Goal: Information Seeking & Learning: Learn about a topic

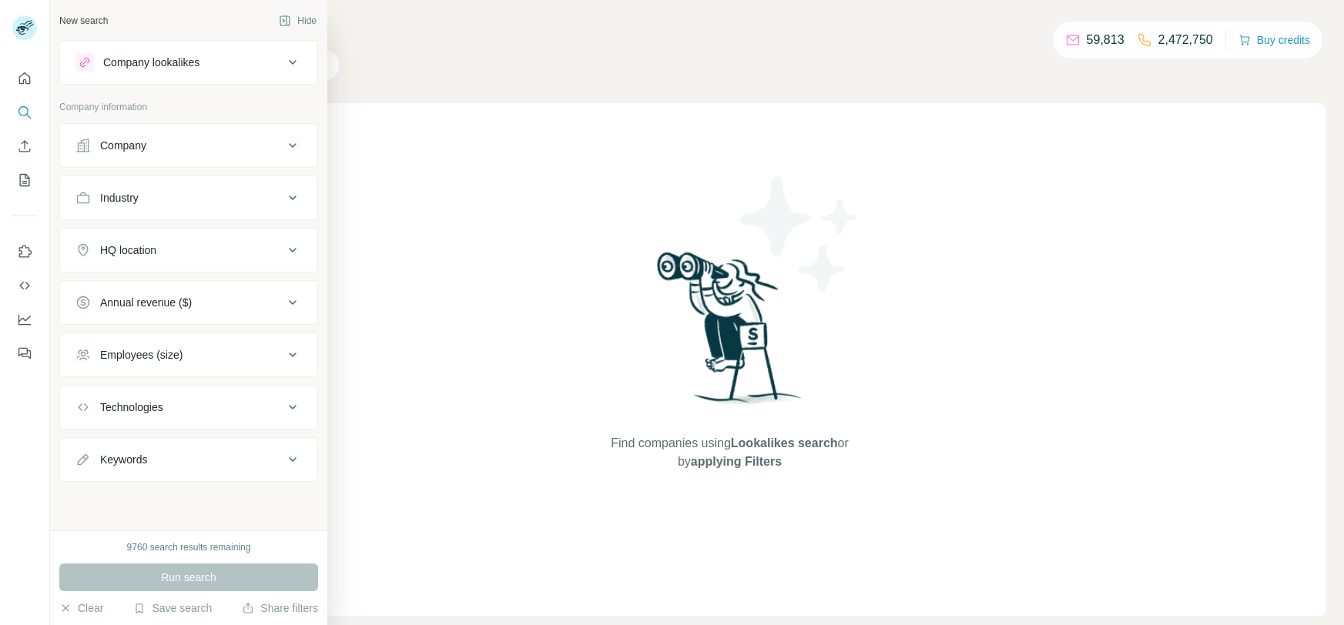
click at [177, 196] on div "Industry" at bounding box center [179, 197] width 208 height 15
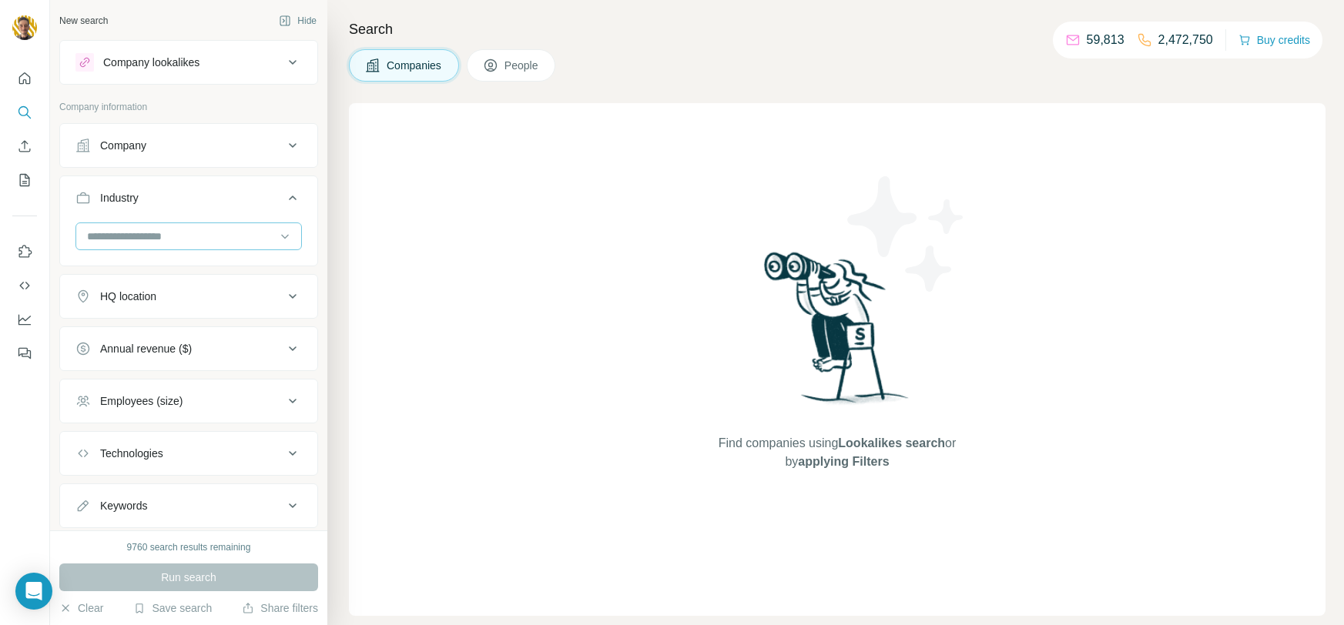
click at [109, 228] on input at bounding box center [180, 236] width 190 height 17
type input "*****"
click at [124, 269] on p "Robotics" at bounding box center [110, 270] width 42 height 15
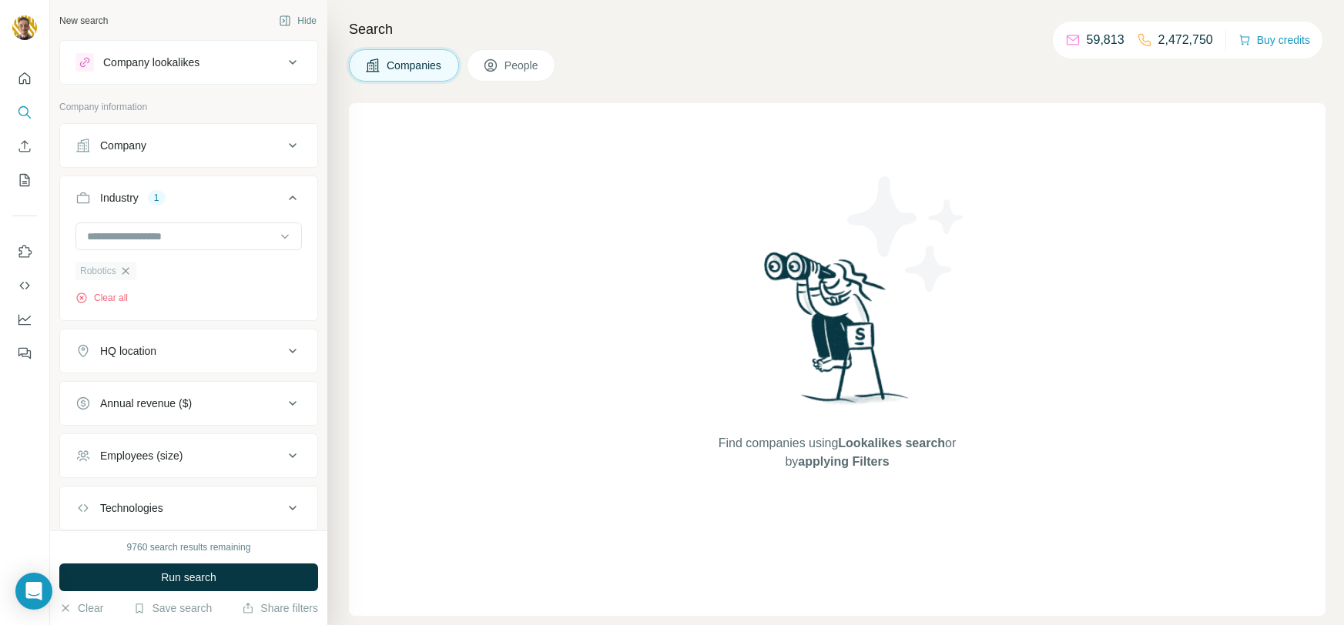
click at [139, 355] on div "HQ location" at bounding box center [128, 350] width 56 height 15
click at [140, 390] on input "text" at bounding box center [188, 390] width 226 height 28
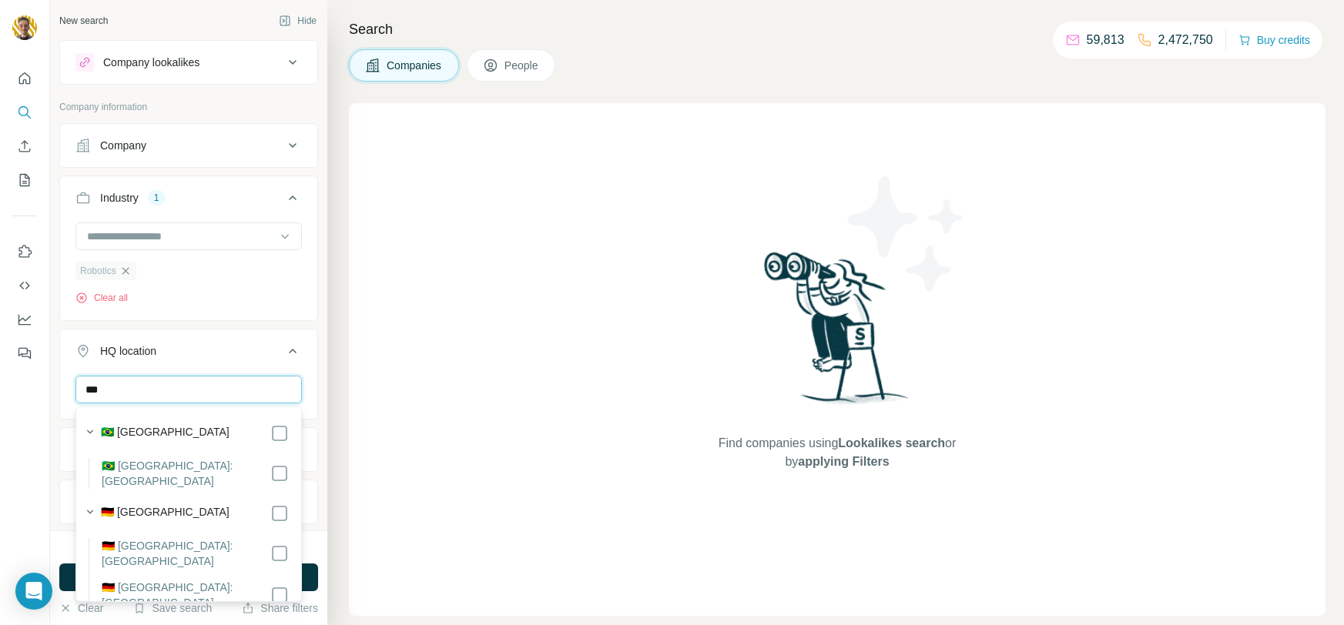
type input "***"
click at [229, 507] on div "🇩🇪 [GEOGRAPHIC_DATA]" at bounding box center [195, 513] width 188 height 18
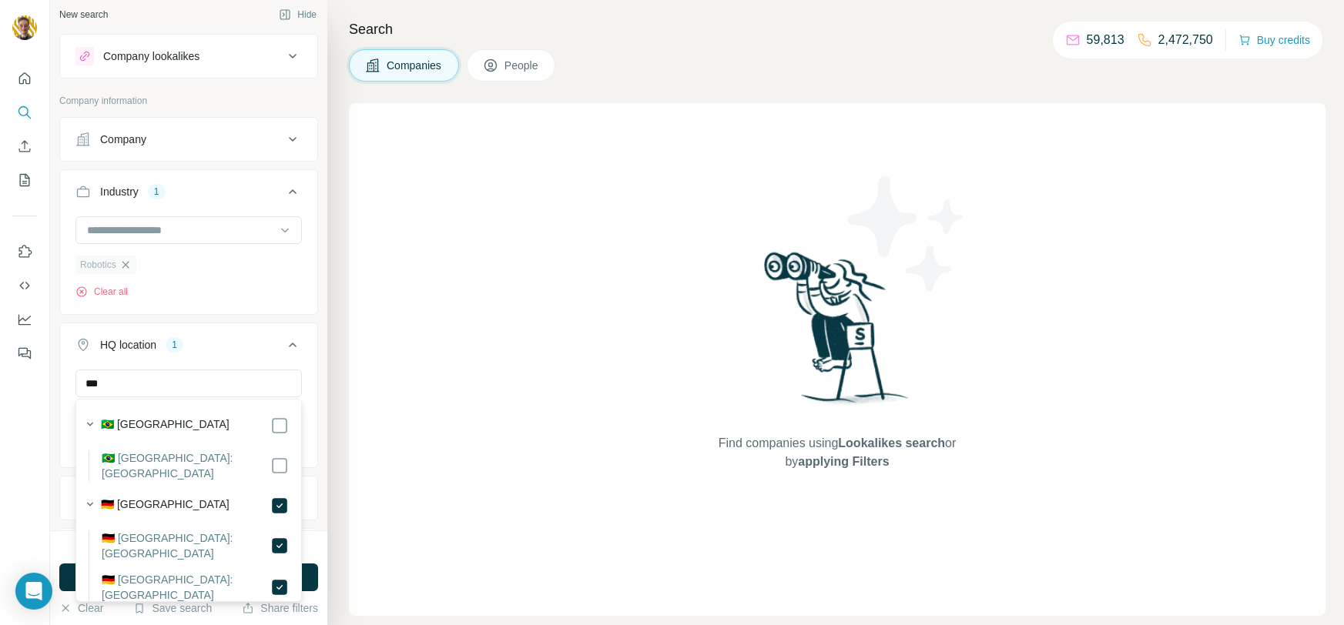
scroll to position [7, 0]
click at [294, 347] on icon at bounding box center [292, 344] width 18 height 18
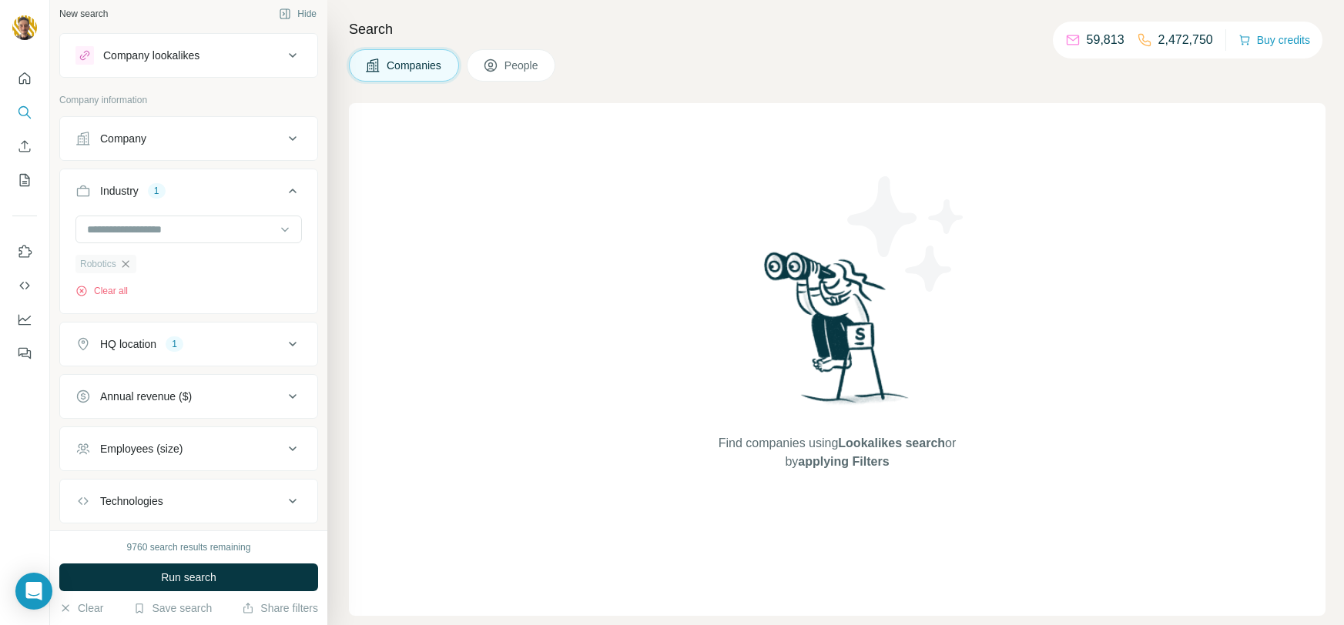
click at [276, 393] on div "Annual revenue ($)" at bounding box center [179, 396] width 208 height 15
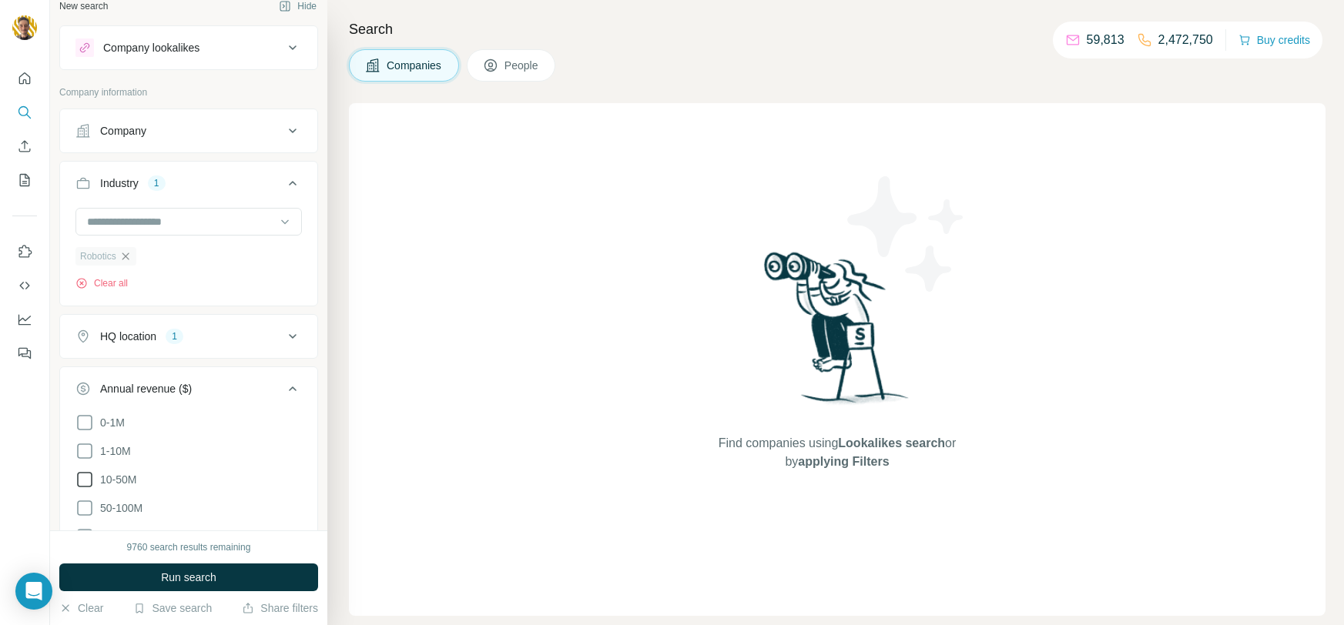
scroll to position [31, 0]
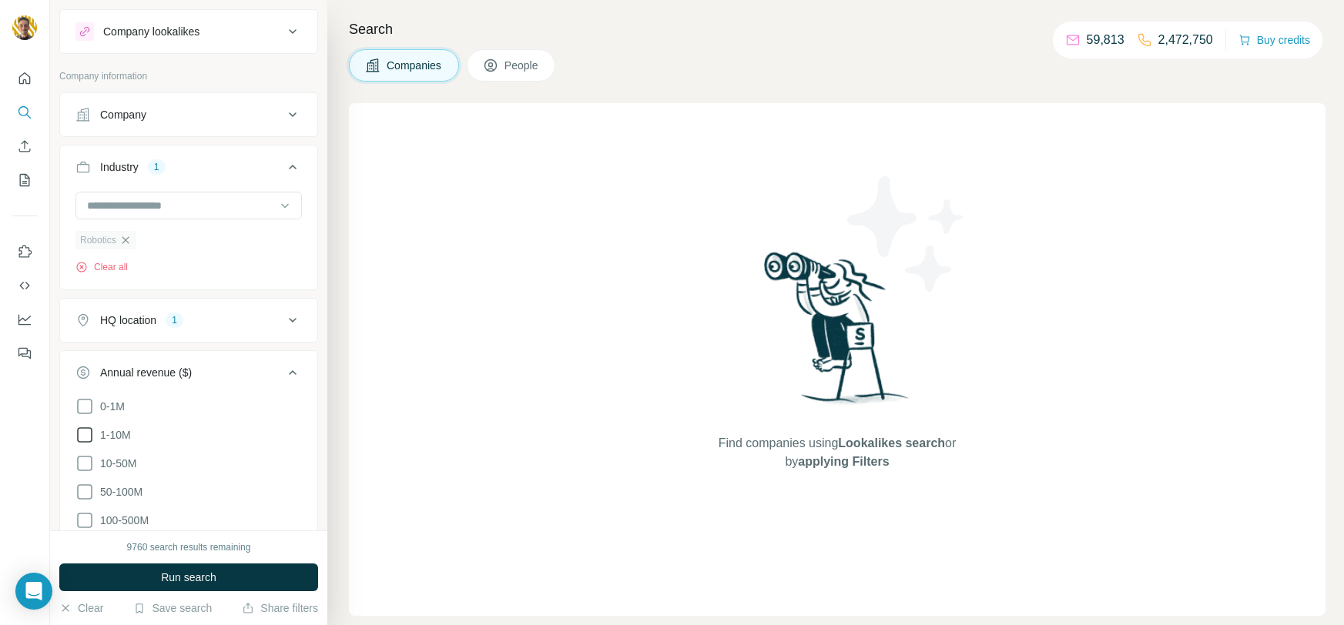
click at [89, 433] on icon at bounding box center [84, 435] width 18 height 18
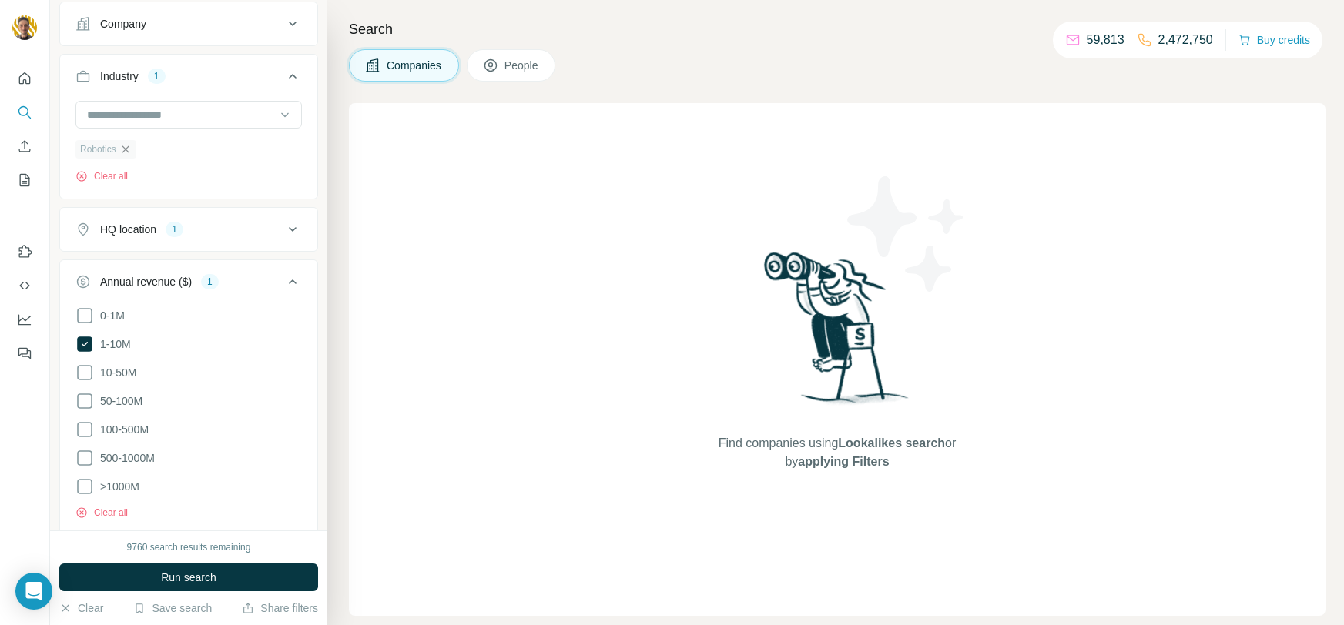
click at [298, 274] on icon at bounding box center [292, 282] width 18 height 18
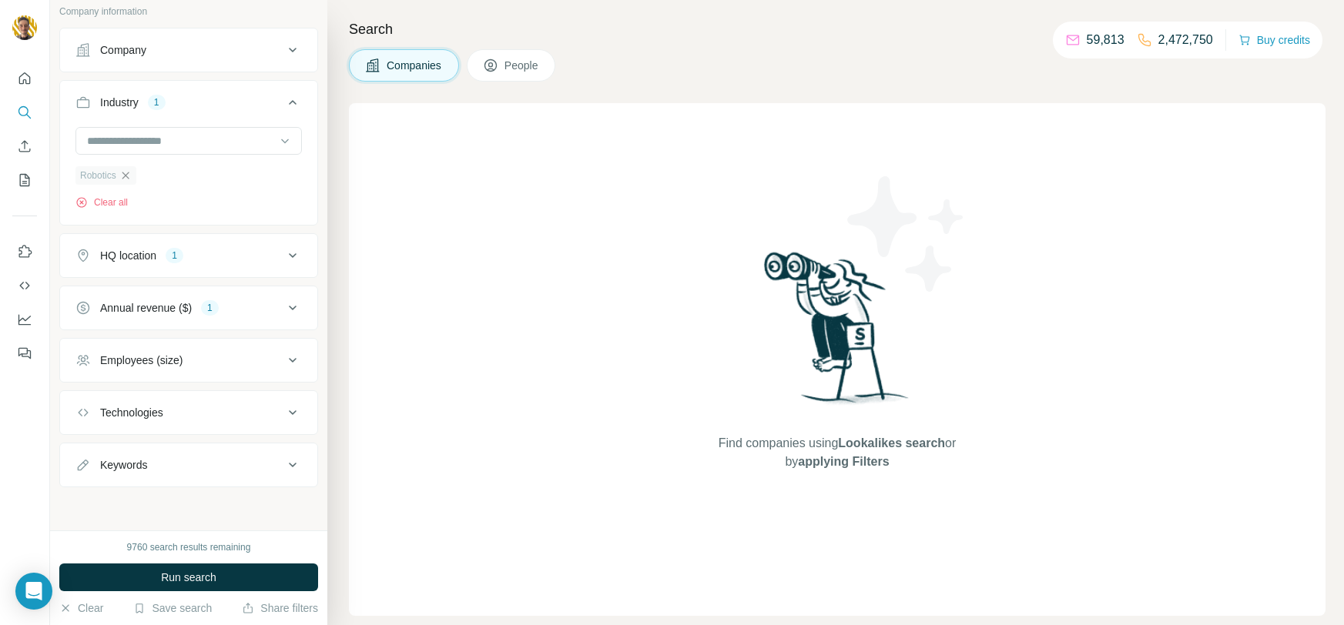
scroll to position [93, 0]
click at [269, 364] on div "Employees (size)" at bounding box center [179, 362] width 208 height 15
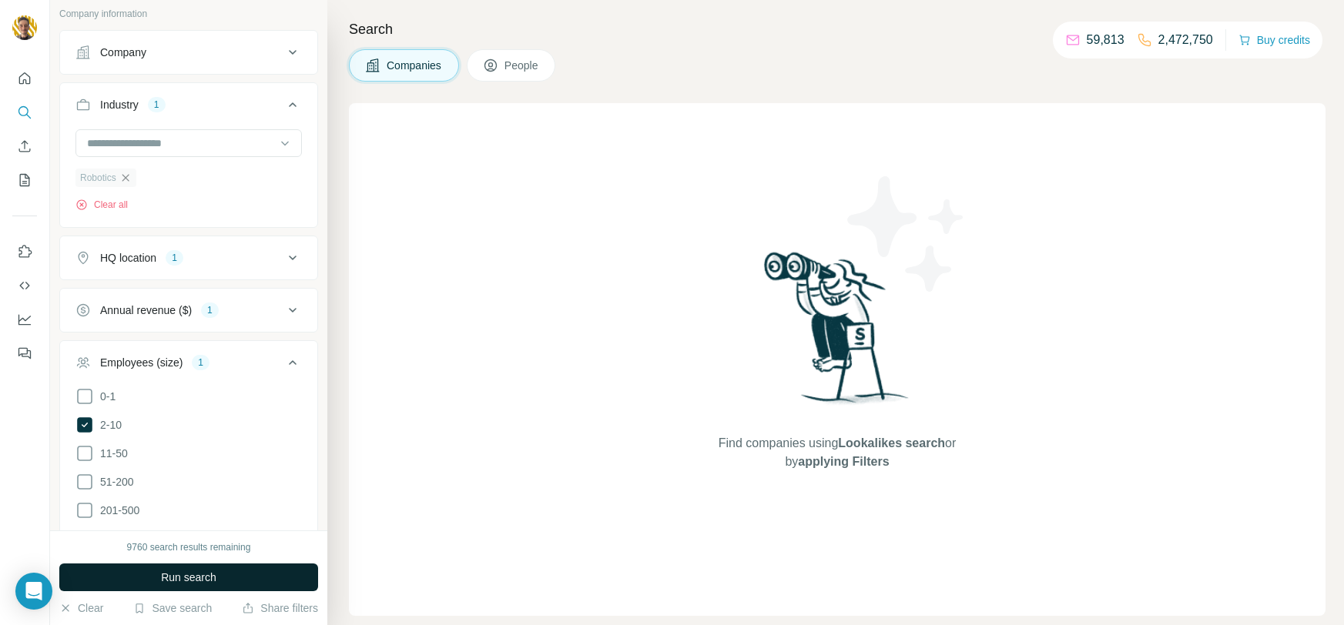
click at [173, 566] on button "Run search" at bounding box center [188, 578] width 259 height 28
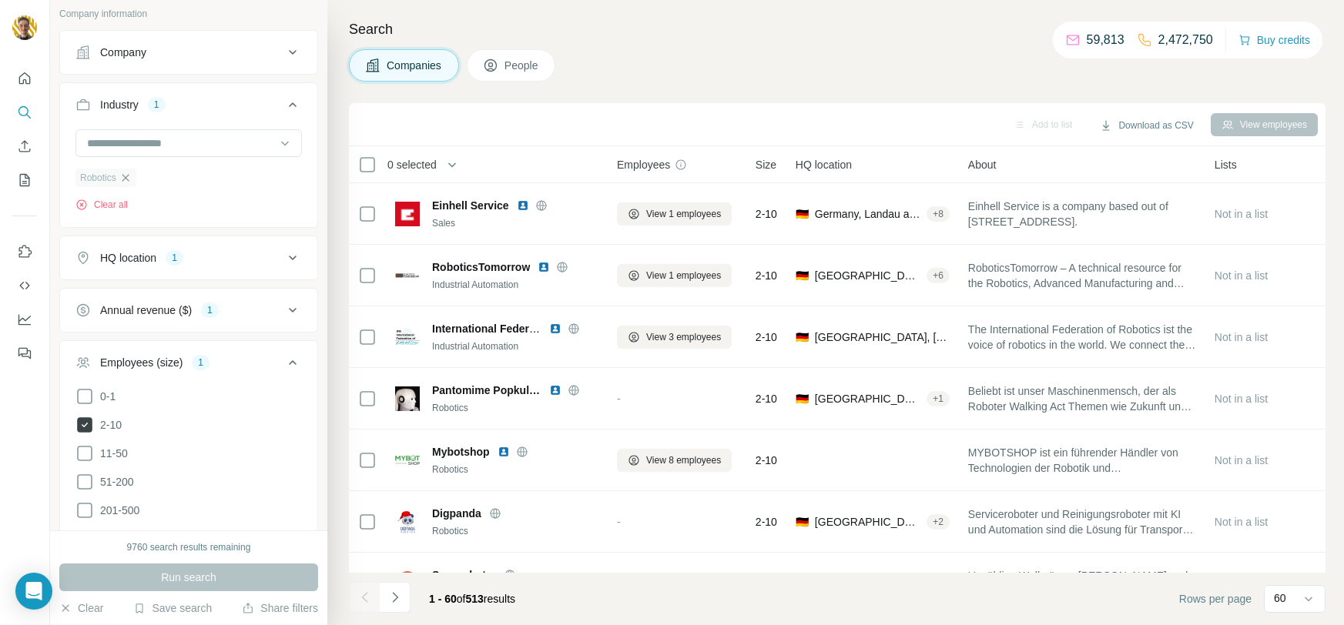
click at [89, 417] on icon at bounding box center [84, 424] width 15 height 15
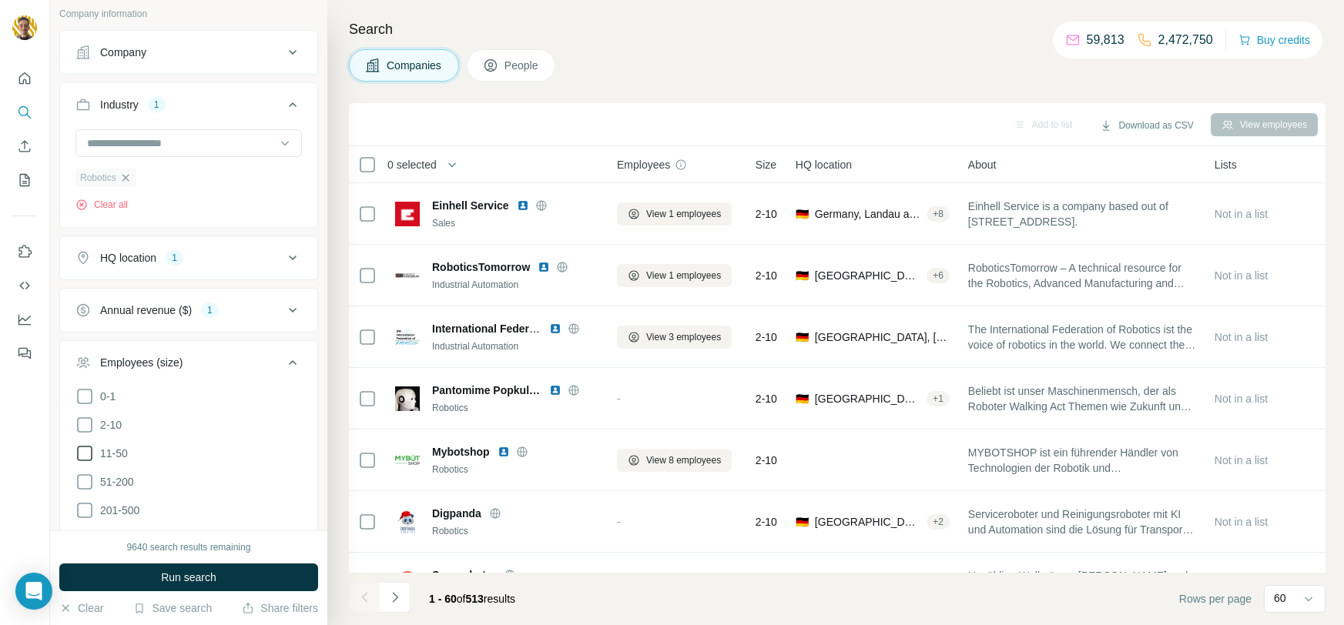
click at [82, 447] on icon at bounding box center [84, 453] width 18 height 18
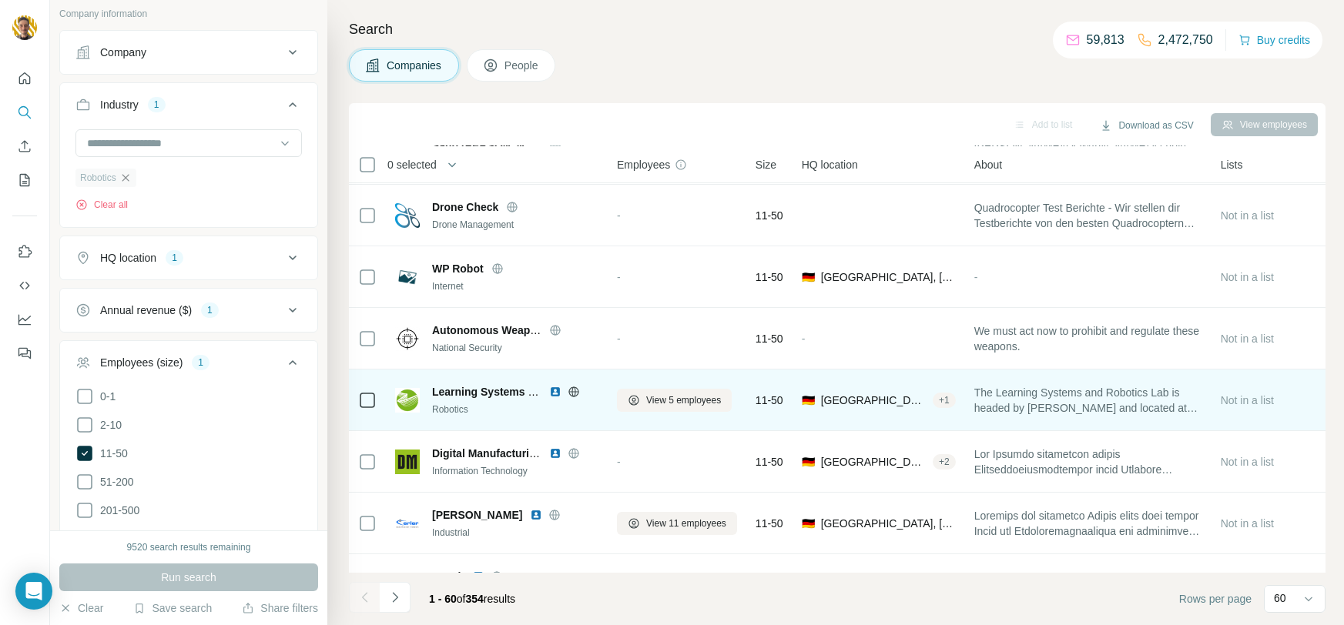
scroll to position [519, 0]
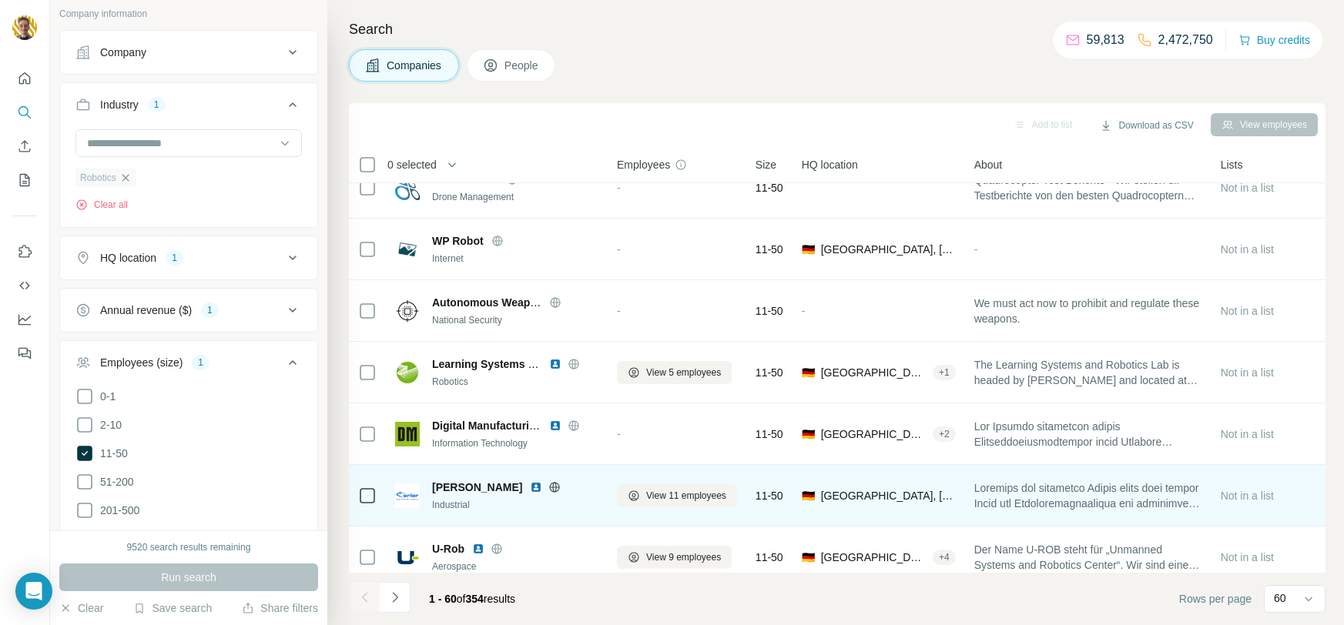
click at [548, 487] on icon at bounding box center [554, 487] width 12 height 12
click at [530, 484] on img at bounding box center [536, 487] width 12 height 12
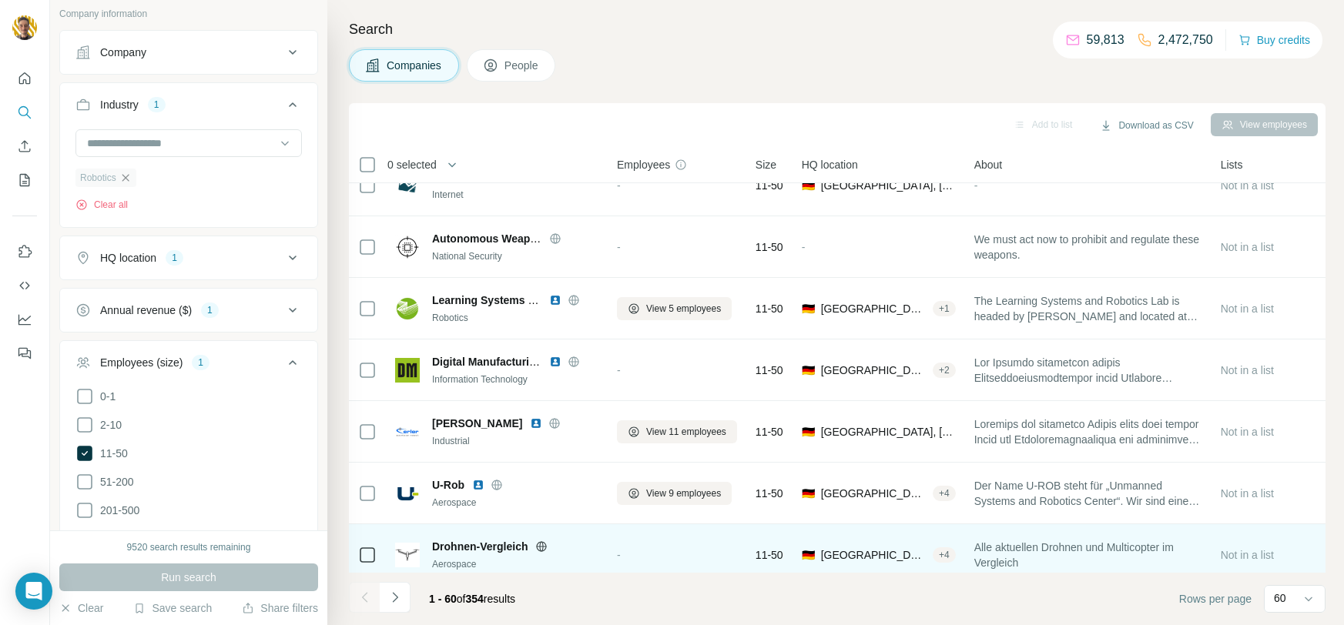
scroll to position [715, 0]
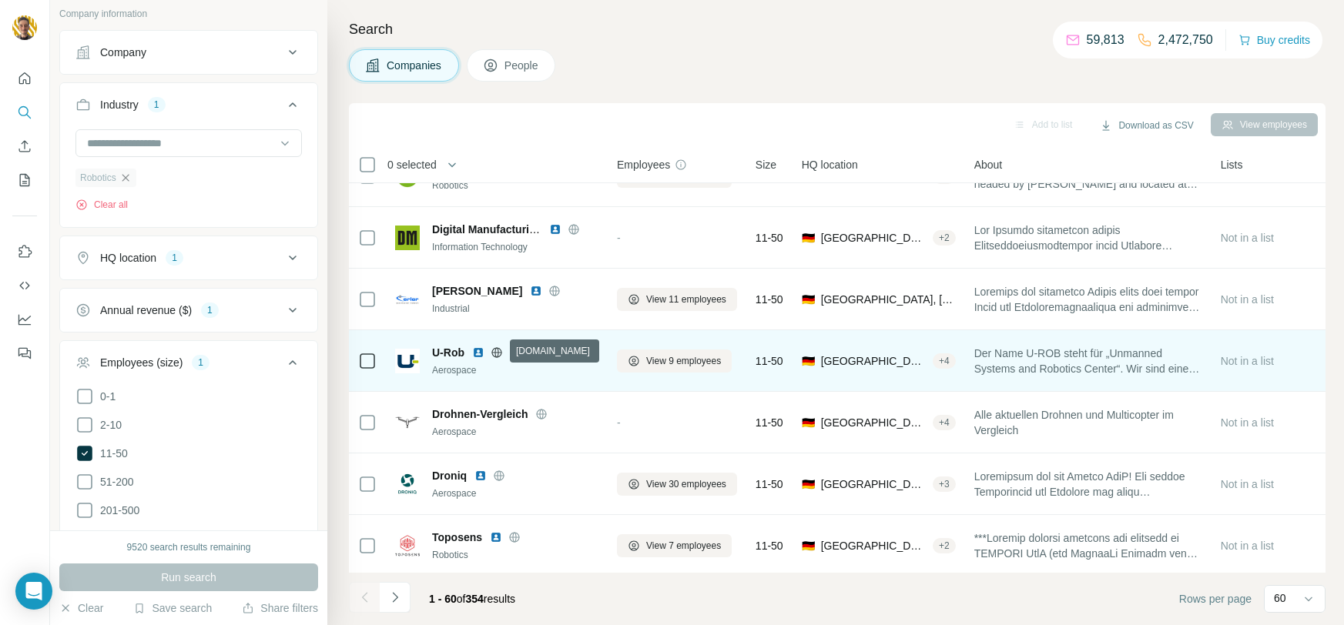
click at [497, 350] on icon at bounding box center [496, 352] width 12 height 12
click at [483, 350] on img at bounding box center [478, 352] width 12 height 12
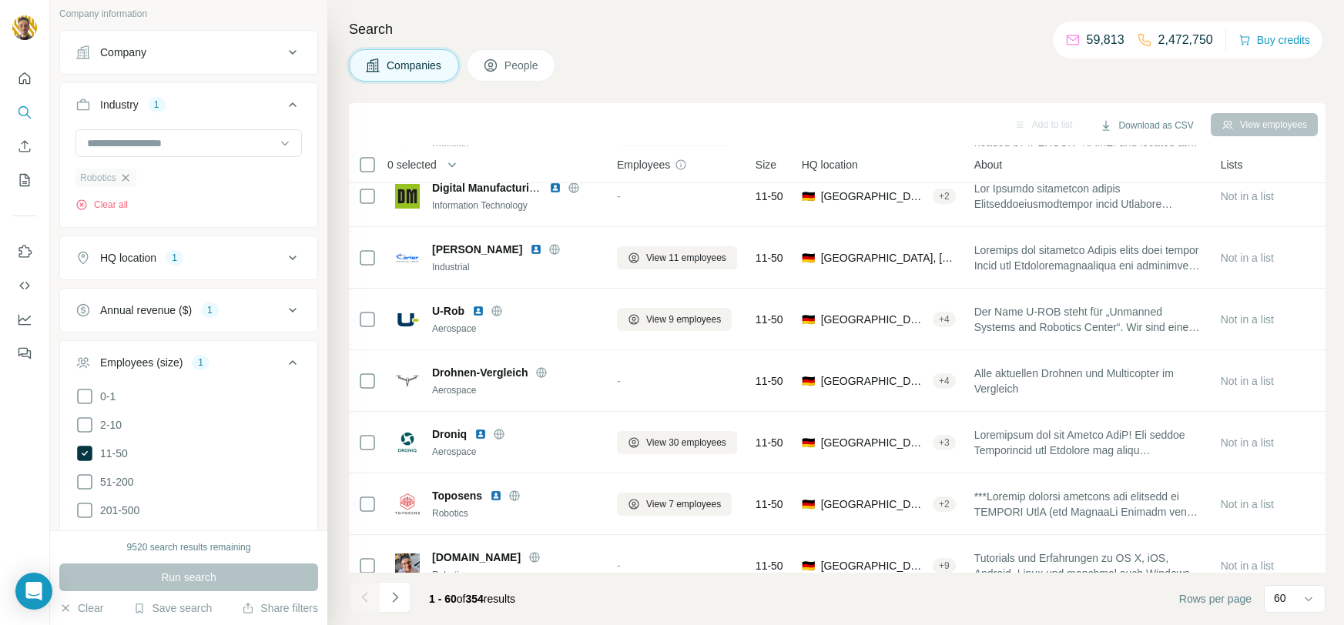
scroll to position [875, 0]
